Goal: Task Accomplishment & Management: Manage account settings

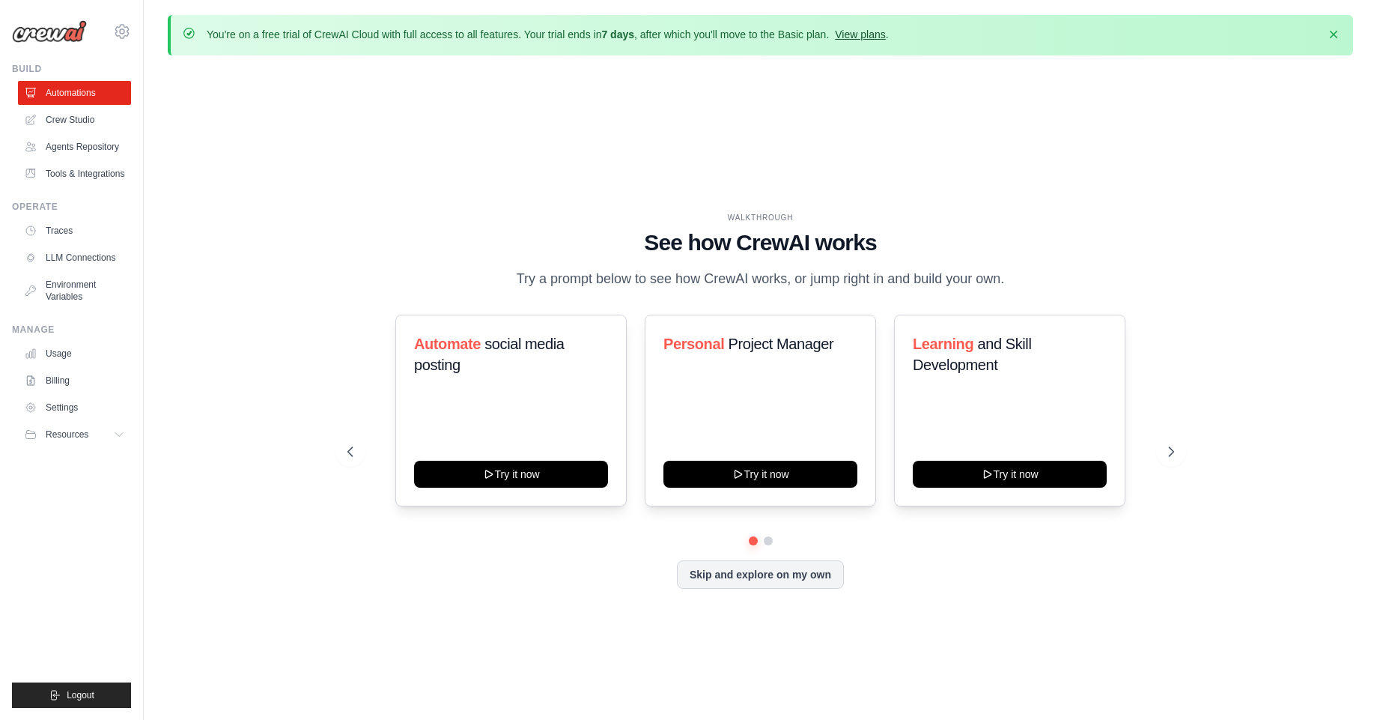
click at [870, 36] on link "View plans" at bounding box center [860, 34] width 50 height 12
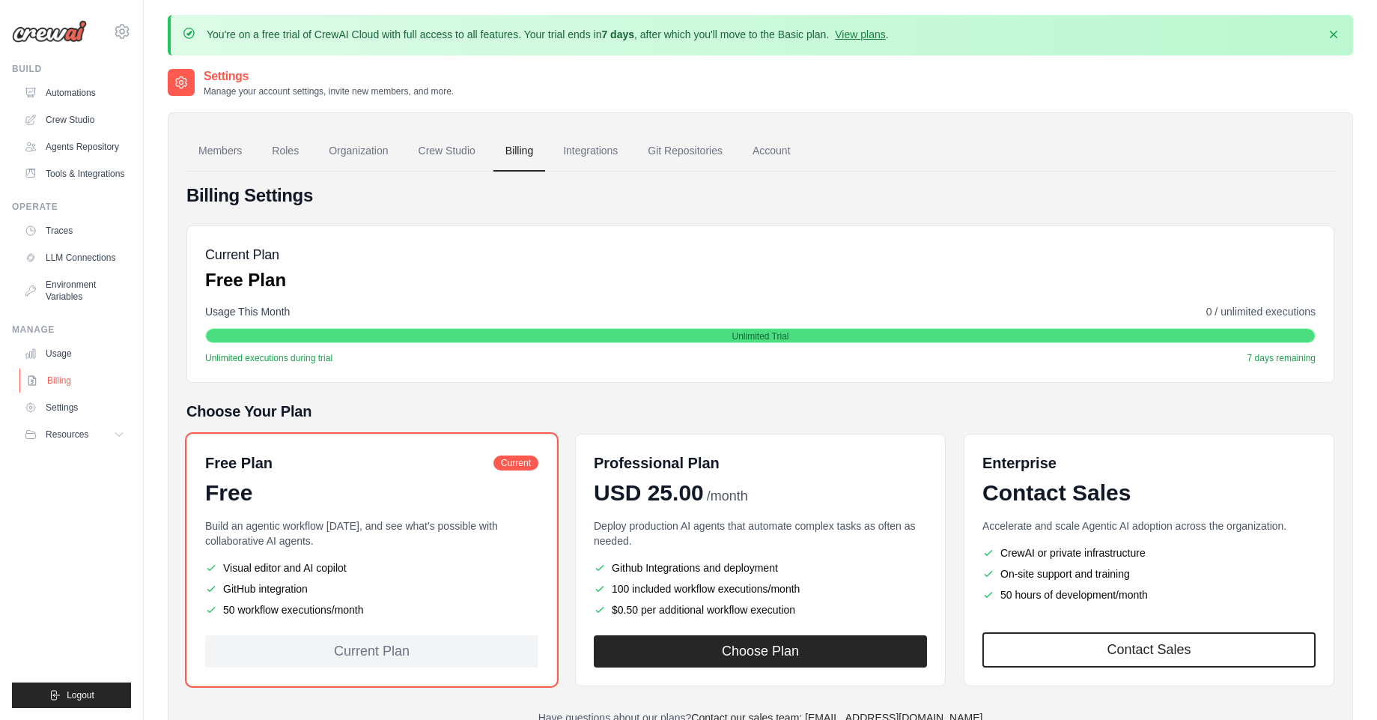
click at [73, 374] on link "Billing" at bounding box center [75, 380] width 113 height 24
click at [49, 382] on link "Billing" at bounding box center [75, 380] width 113 height 24
click at [49, 382] on link "Billing" at bounding box center [74, 380] width 113 height 24
